Goal: Information Seeking & Learning: Understand process/instructions

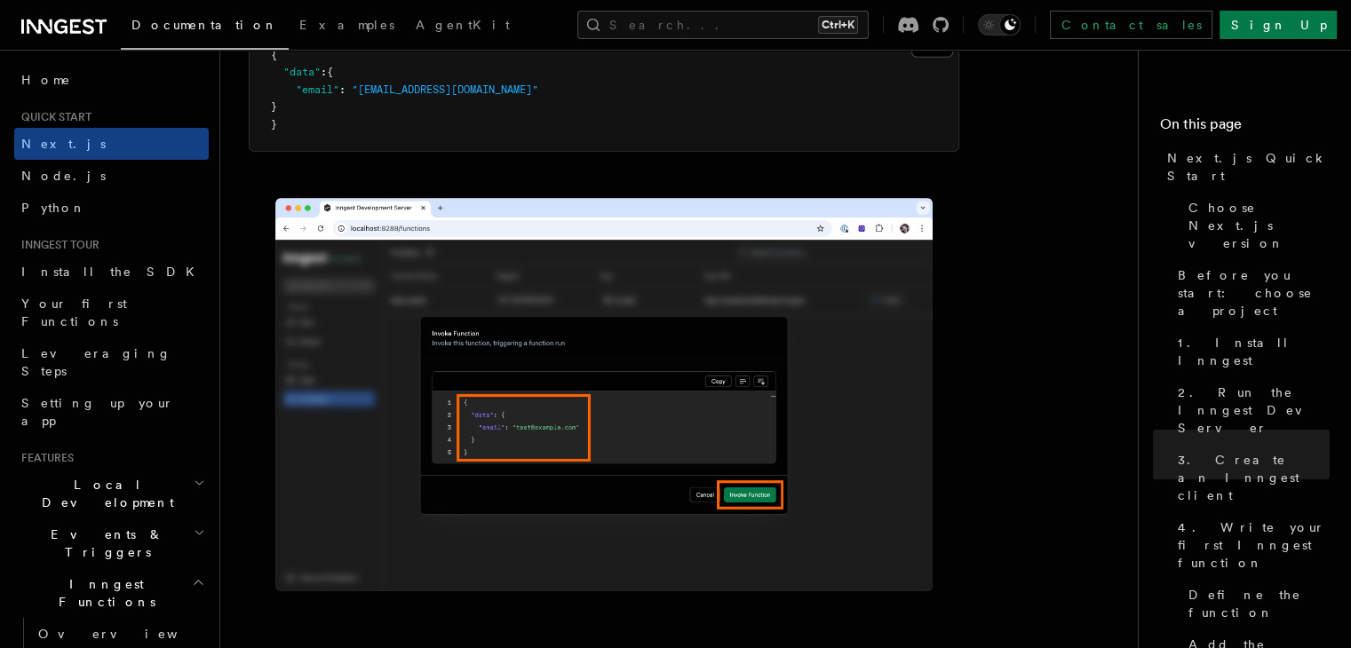
scroll to position [5417, 0]
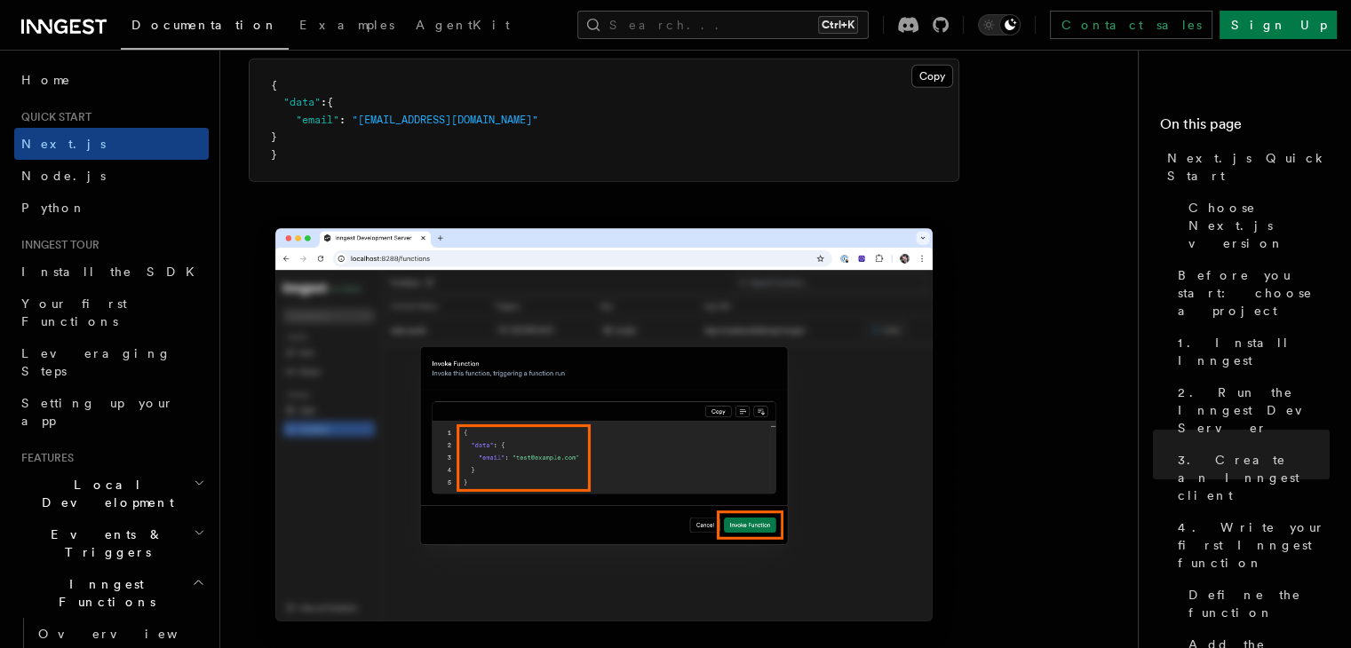
click at [931, 95] on pre "{ "data" : { "email" : "[EMAIL_ADDRESS][DOMAIN_NAME]" } }" at bounding box center [604, 121] width 709 height 123
click at [931, 88] on button "Copy Copied" at bounding box center [932, 76] width 42 height 23
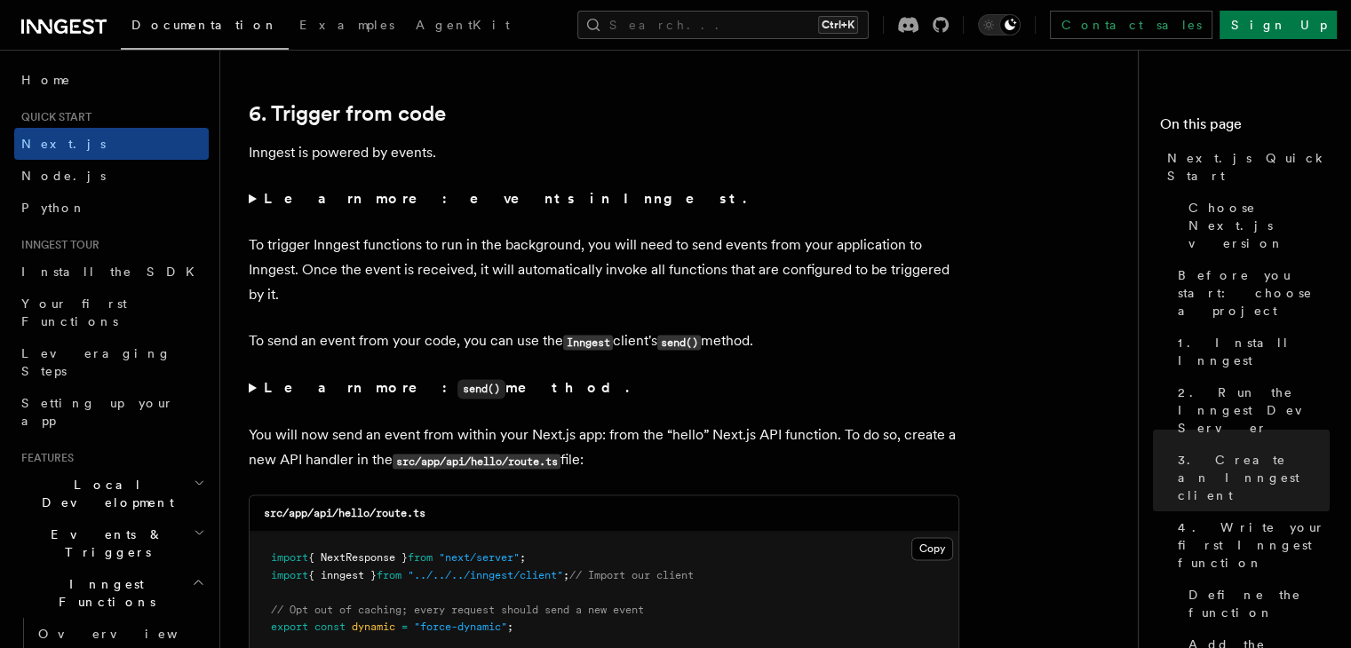
scroll to position [8970, 0]
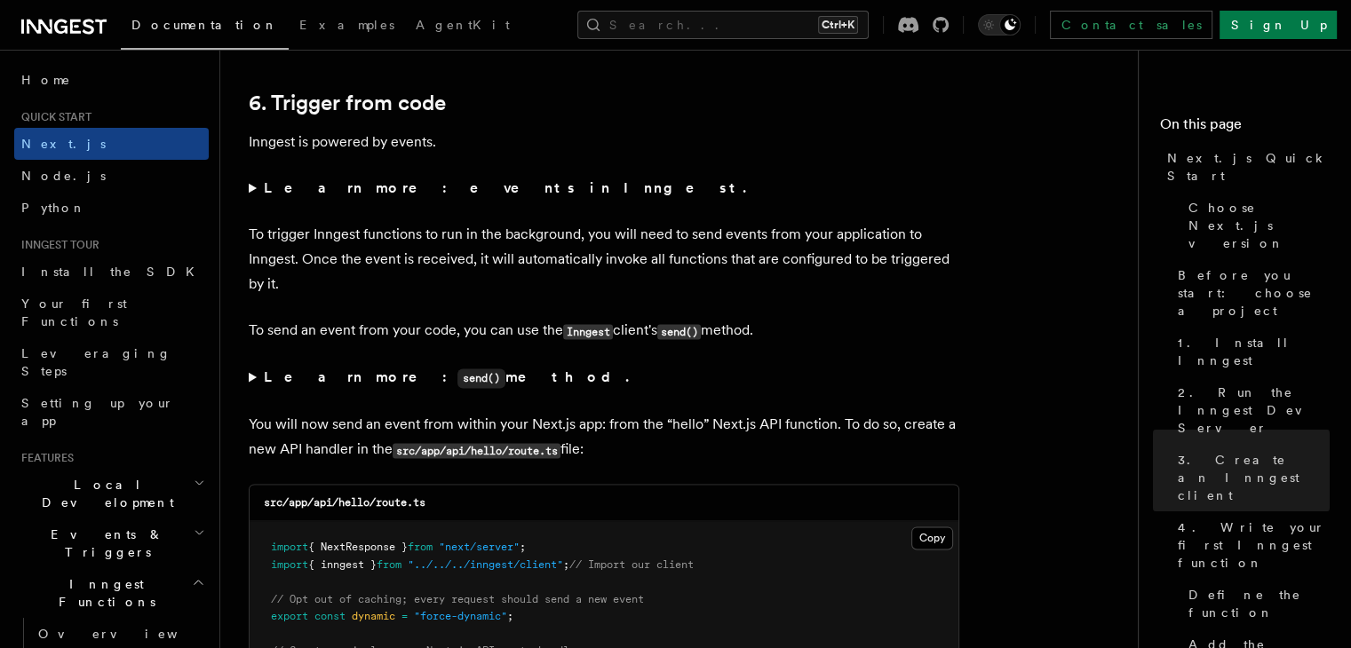
click at [403, 244] on p "To trigger Inngest functions to run in the background, you will need to send ev…" at bounding box center [604, 259] width 710 height 75
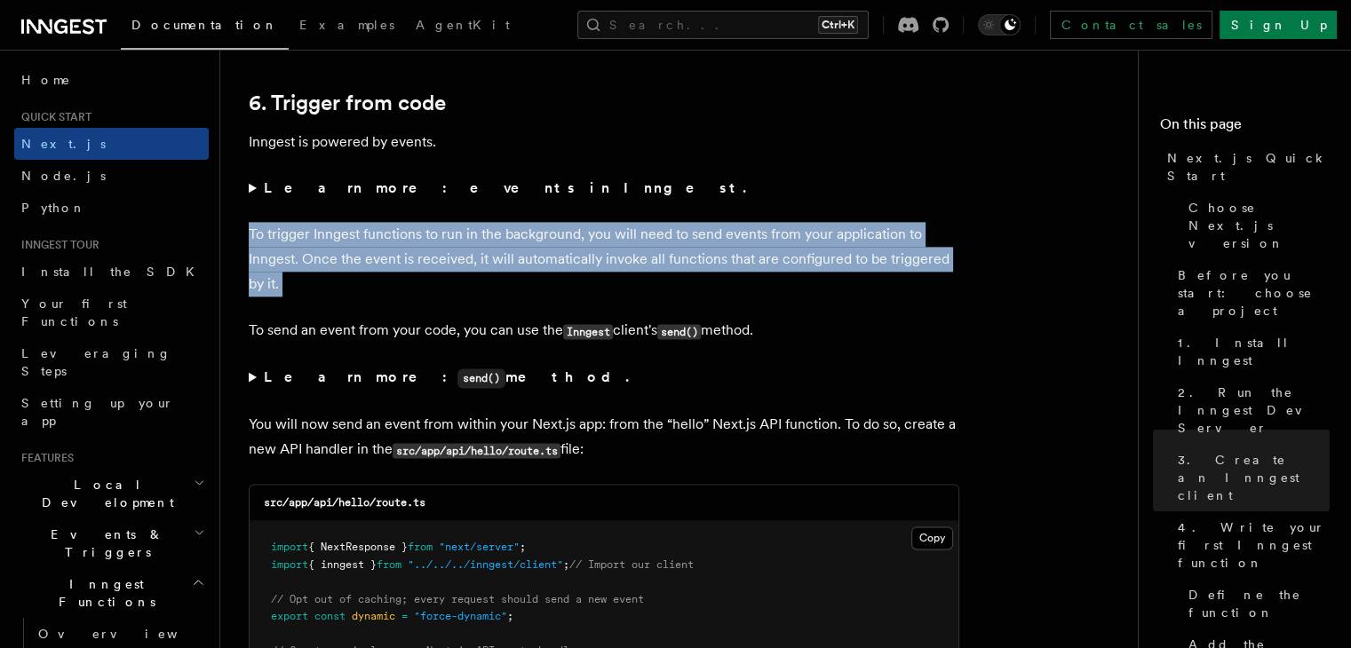
click at [403, 244] on p "To trigger Inngest functions to run in the background, you will need to send ev…" at bounding box center [604, 259] width 710 height 75
click at [405, 253] on p "To trigger Inngest functions to run in the background, you will need to send ev…" at bounding box center [604, 259] width 710 height 75
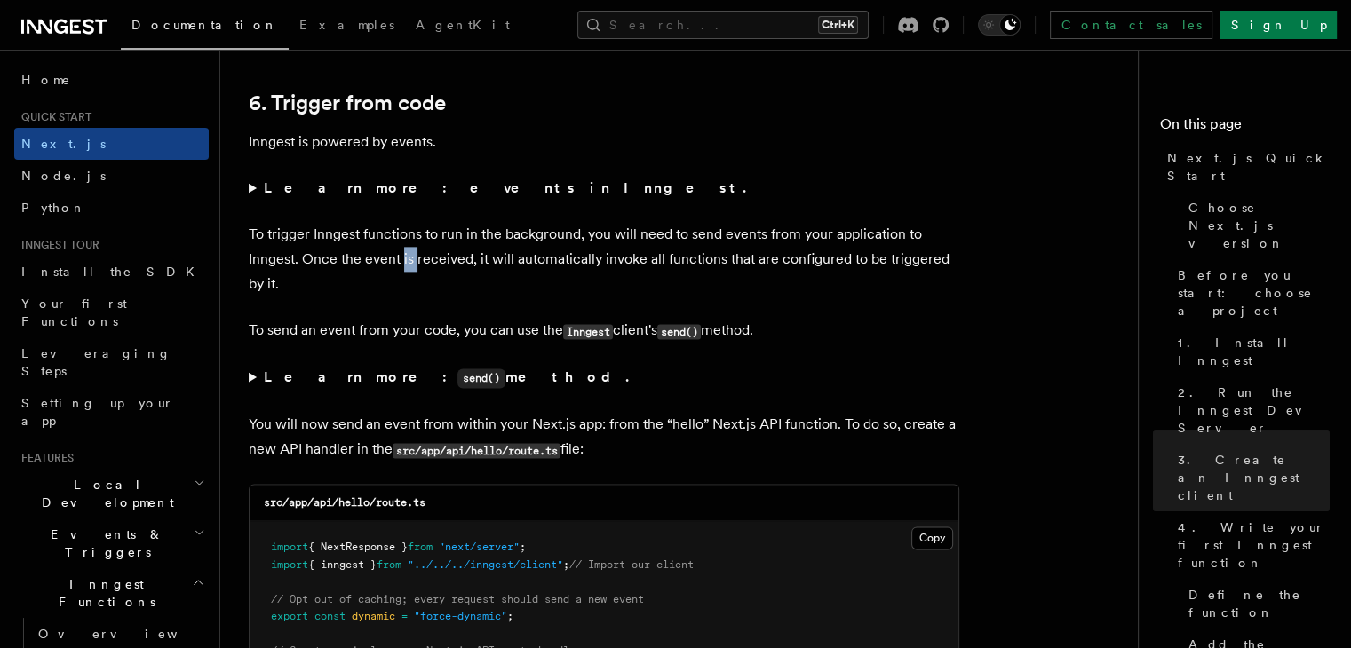
click at [405, 253] on p "To trigger Inngest functions to run in the background, you will need to send ev…" at bounding box center [604, 259] width 710 height 75
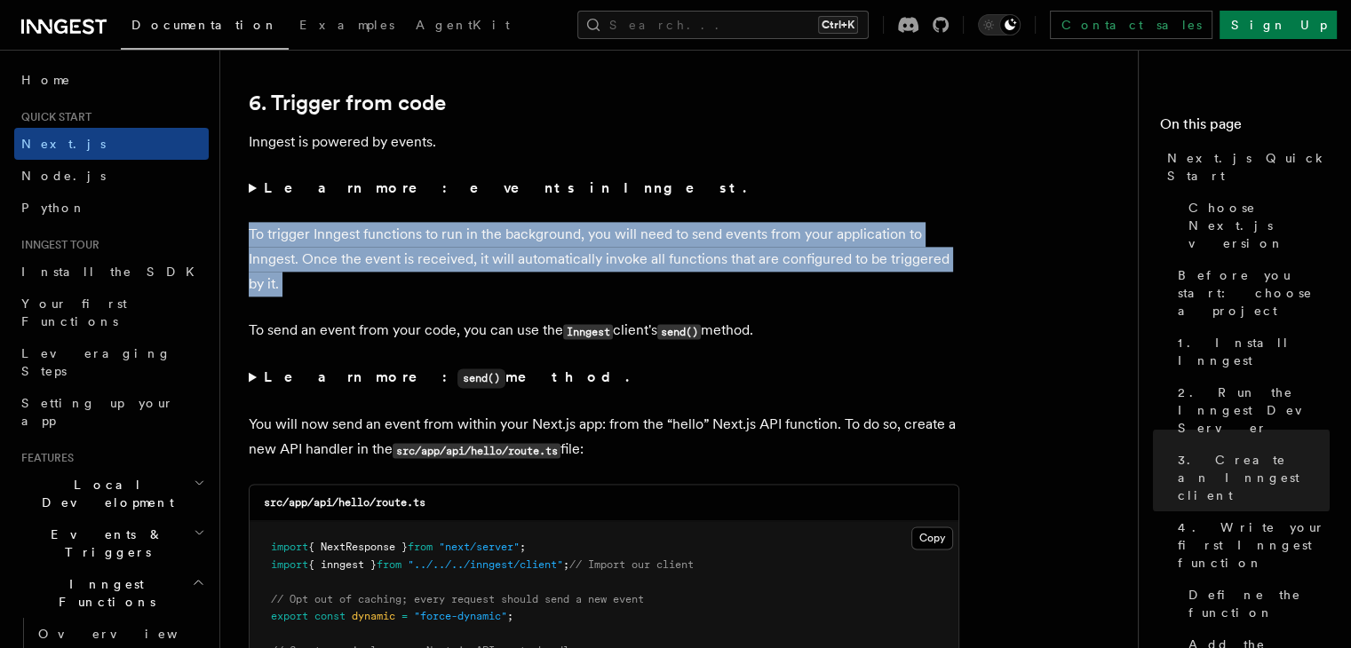
click at [405, 253] on p "To trigger Inngest functions to run in the background, you will need to send ev…" at bounding box center [604, 259] width 710 height 75
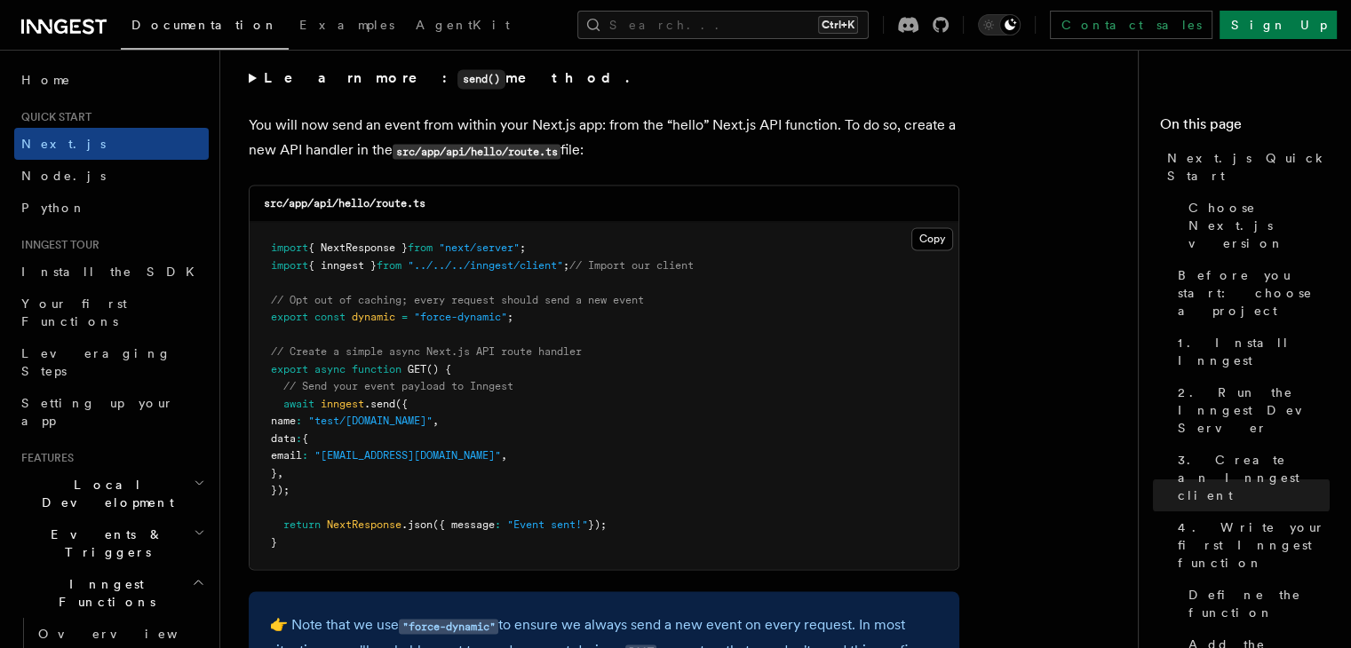
scroll to position [9325, 0]
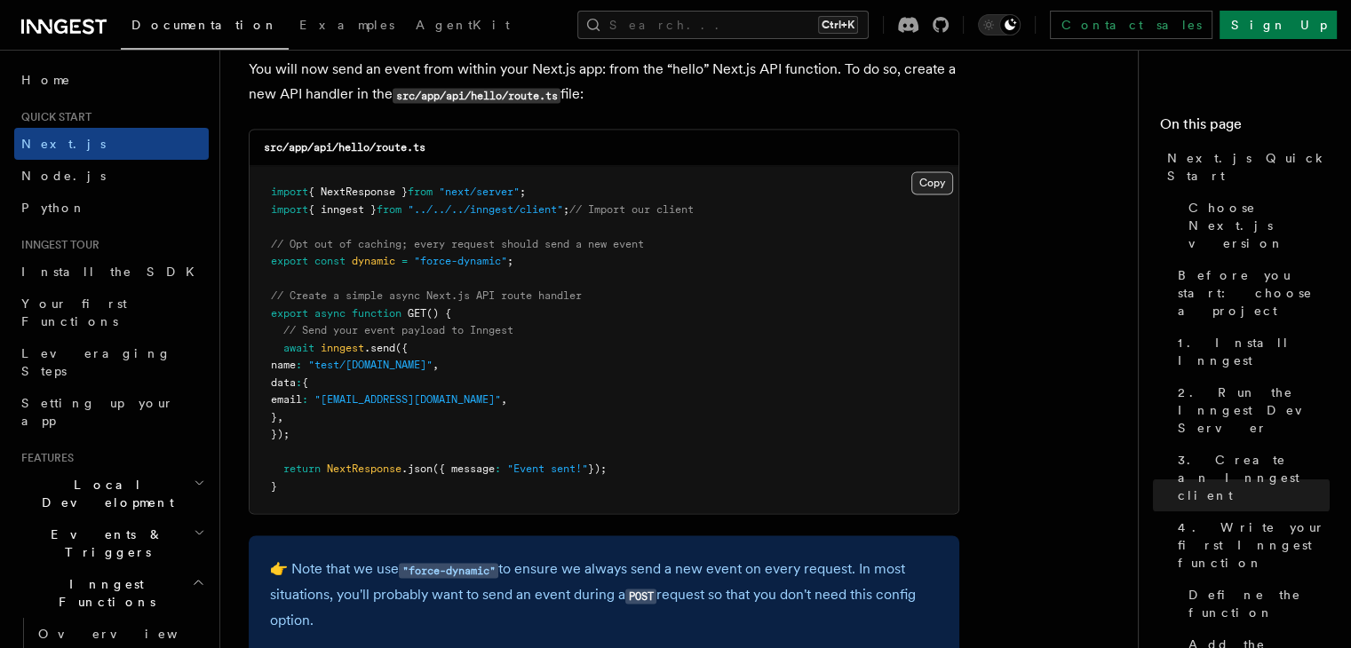
click at [941, 192] on button "Copy Copied" at bounding box center [932, 182] width 42 height 23
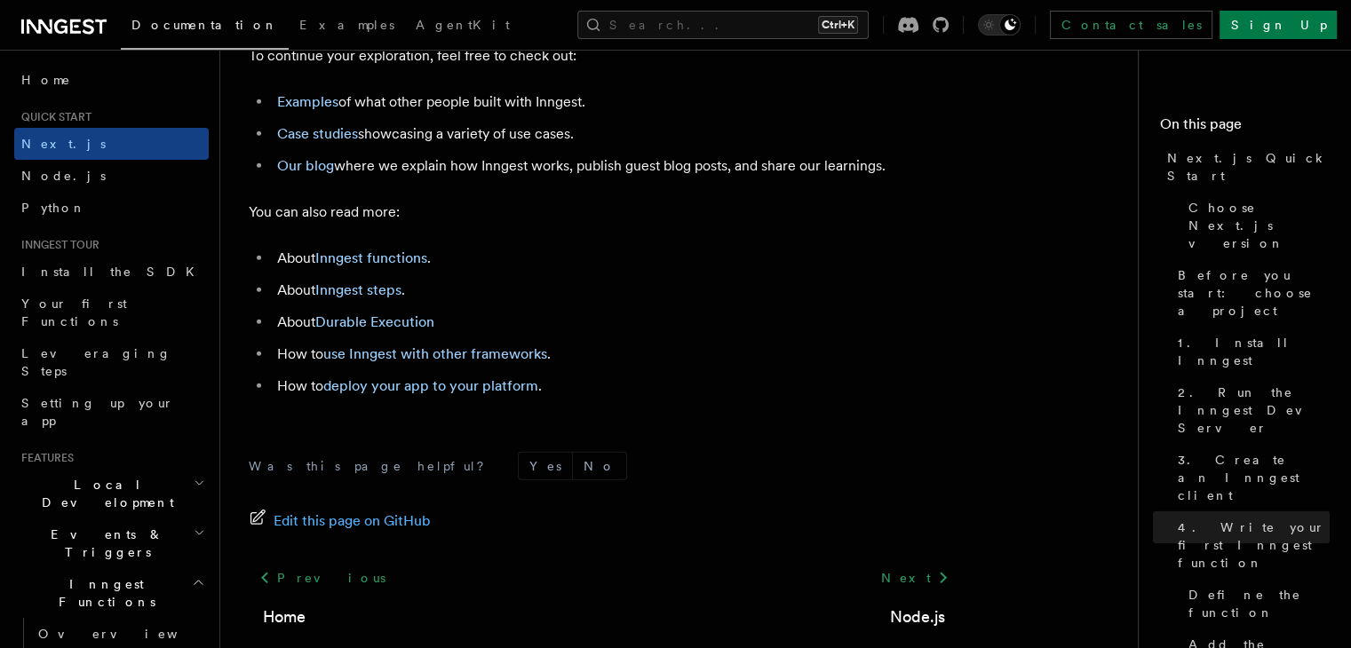
scroll to position [11323, 0]
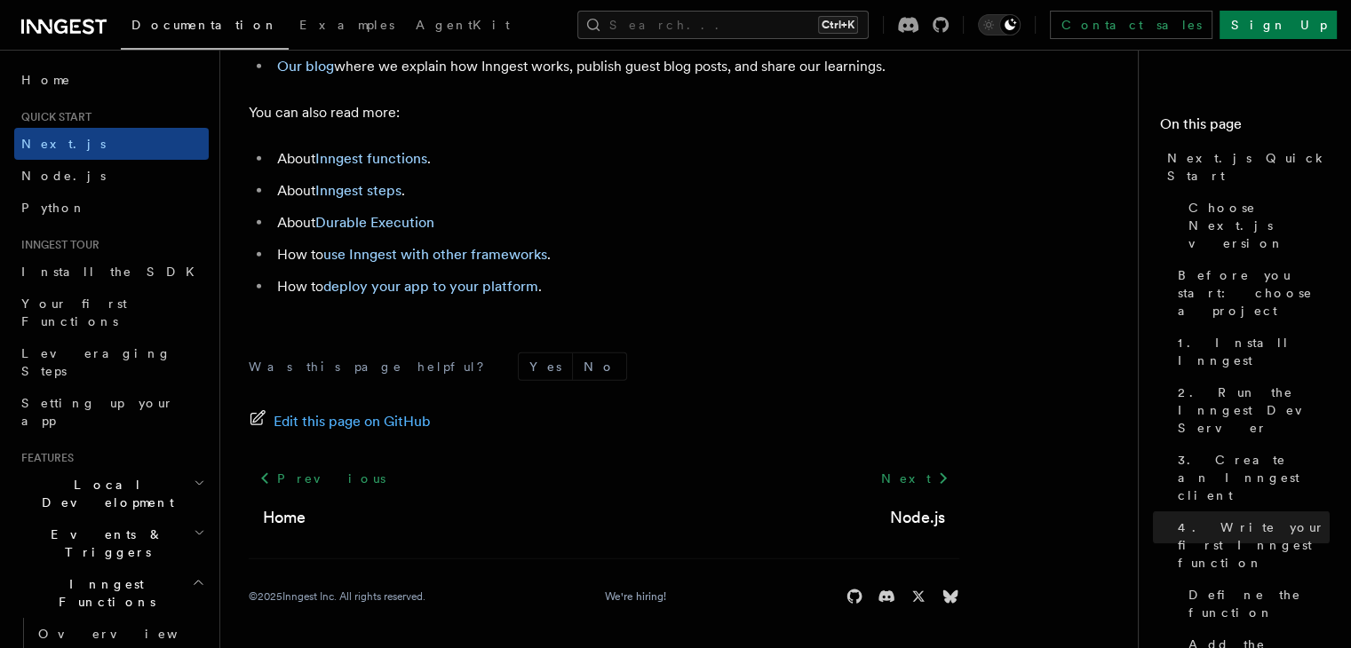
drag, startPoint x: 888, startPoint y: 25, endPoint x: 656, endPoint y: 259, distance: 329.7
click at [656, 259] on li "How to use Inngest with other frameworks ." at bounding box center [615, 254] width 687 height 25
